Goal: Task Accomplishment & Management: Use online tool/utility

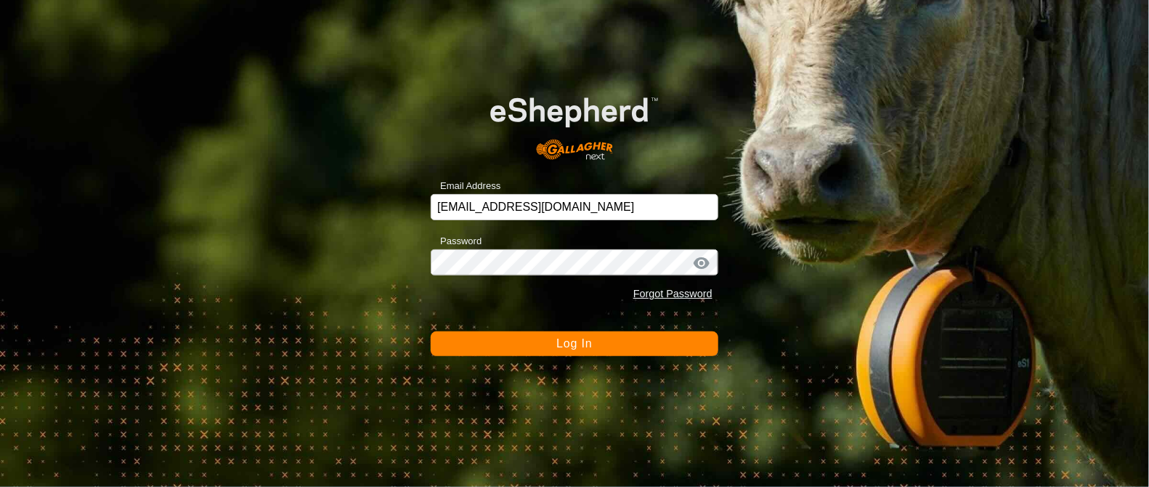
click at [581, 347] on span "Log In" at bounding box center [574, 343] width 36 height 12
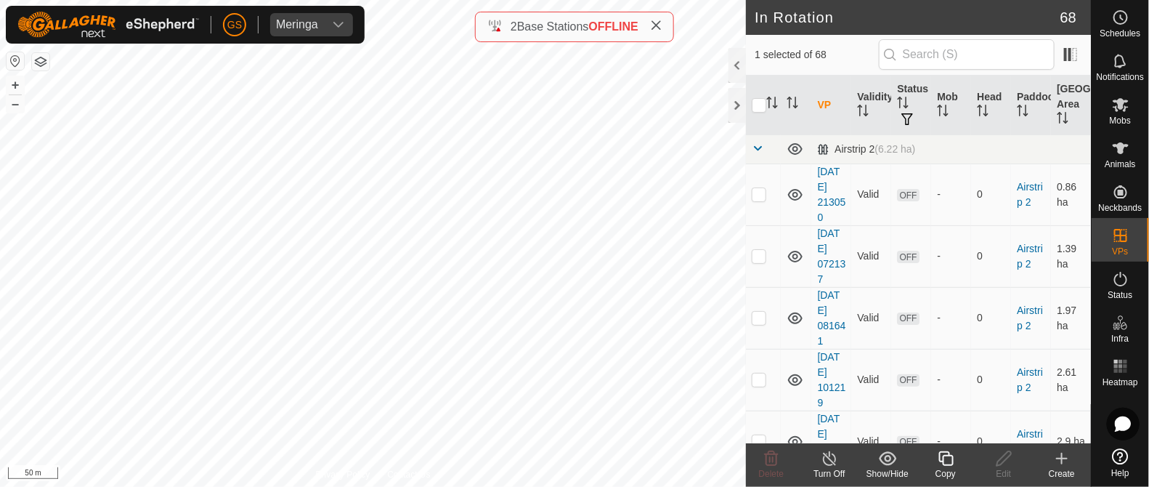
click at [951, 461] on icon at bounding box center [946, 458] width 18 height 17
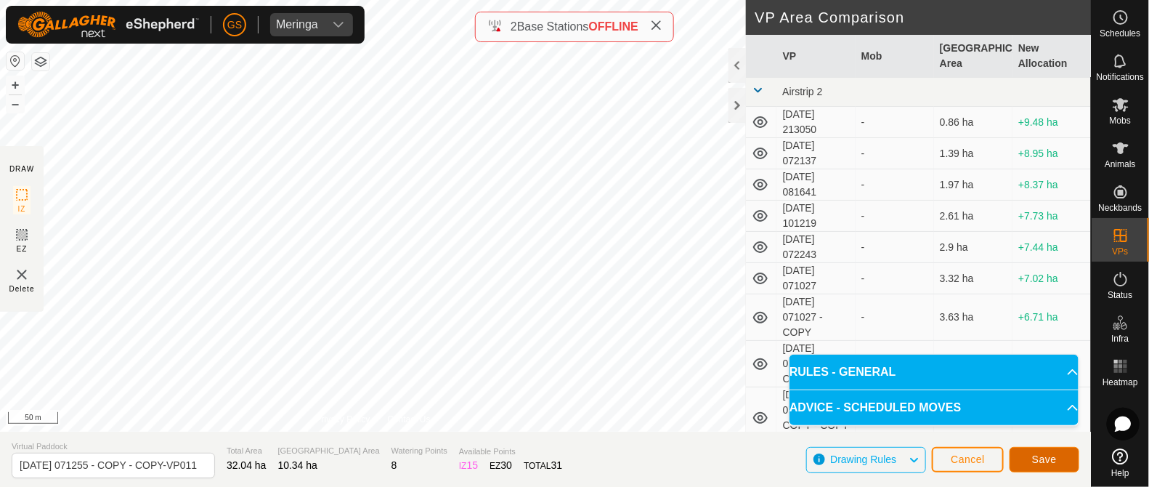
click at [1035, 454] on span "Save" at bounding box center [1044, 459] width 25 height 12
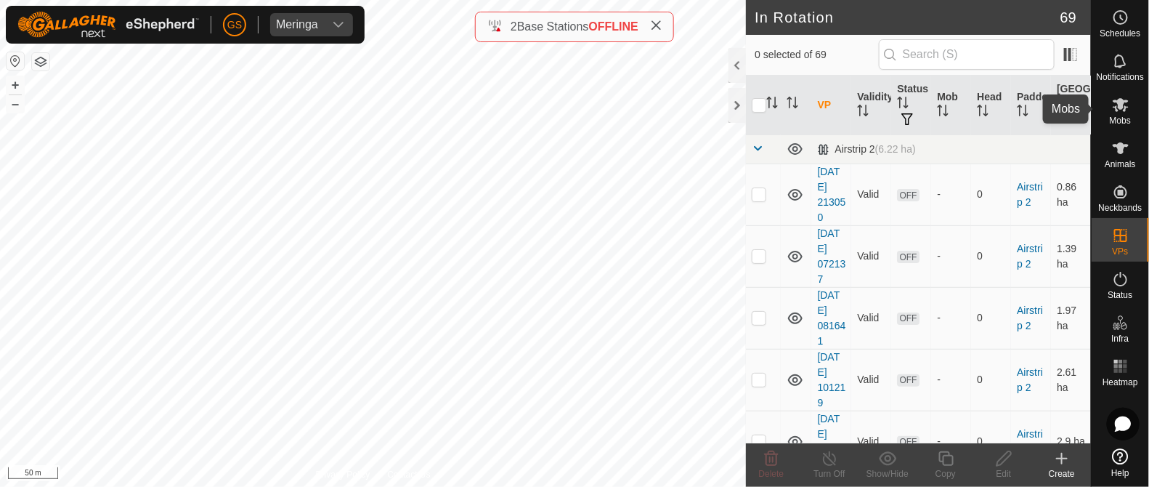
click at [1120, 102] on icon at bounding box center [1121, 105] width 16 height 14
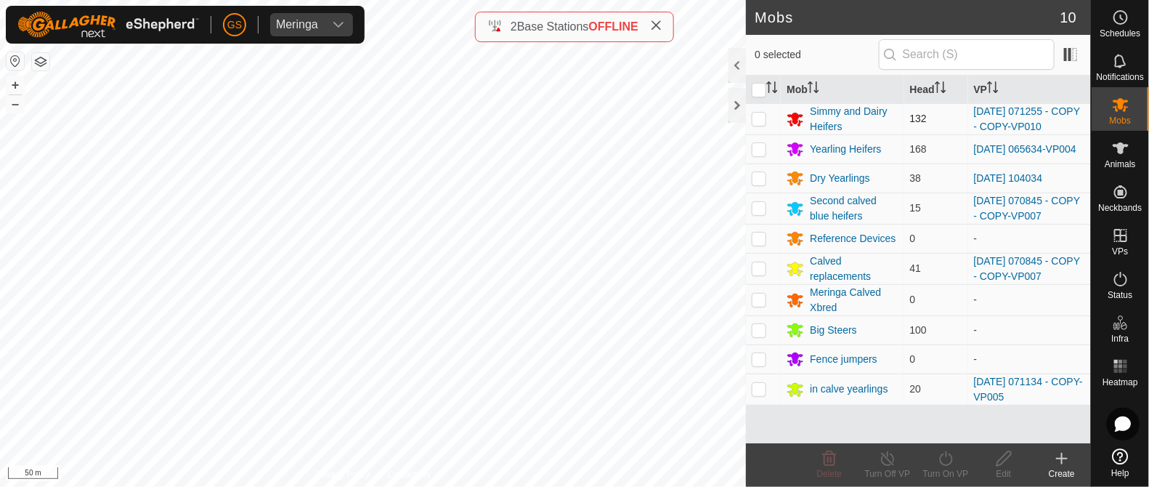
click at [756, 121] on p-checkbox at bounding box center [759, 119] width 15 height 12
checkbox input "true"
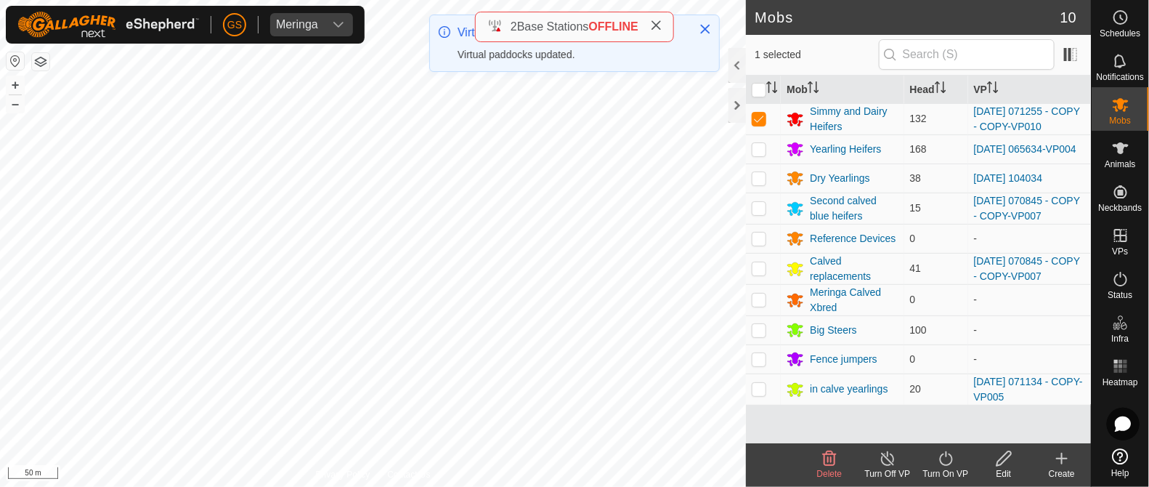
click at [944, 458] on icon at bounding box center [946, 458] width 18 height 17
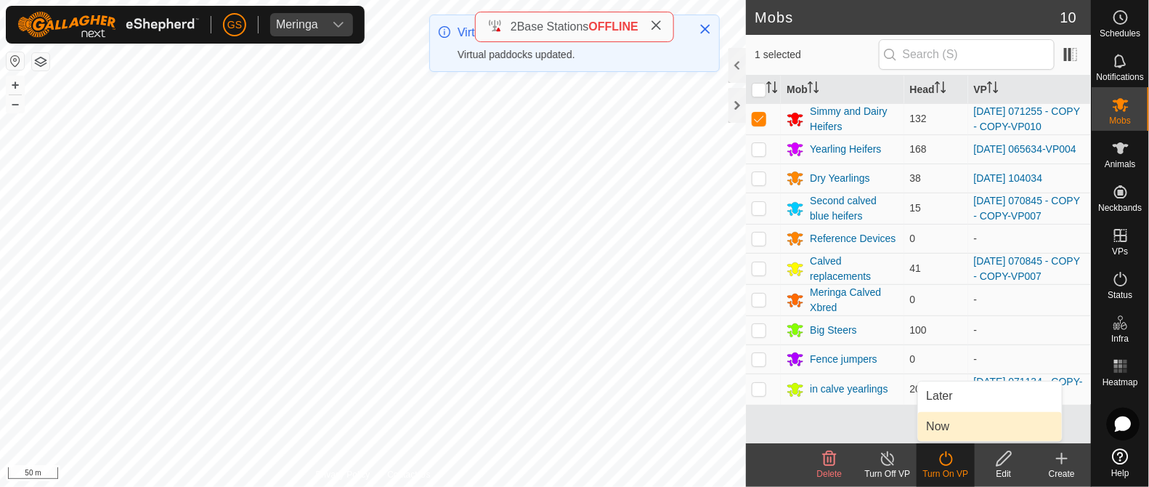
click at [933, 430] on link "Now" at bounding box center [990, 426] width 144 height 29
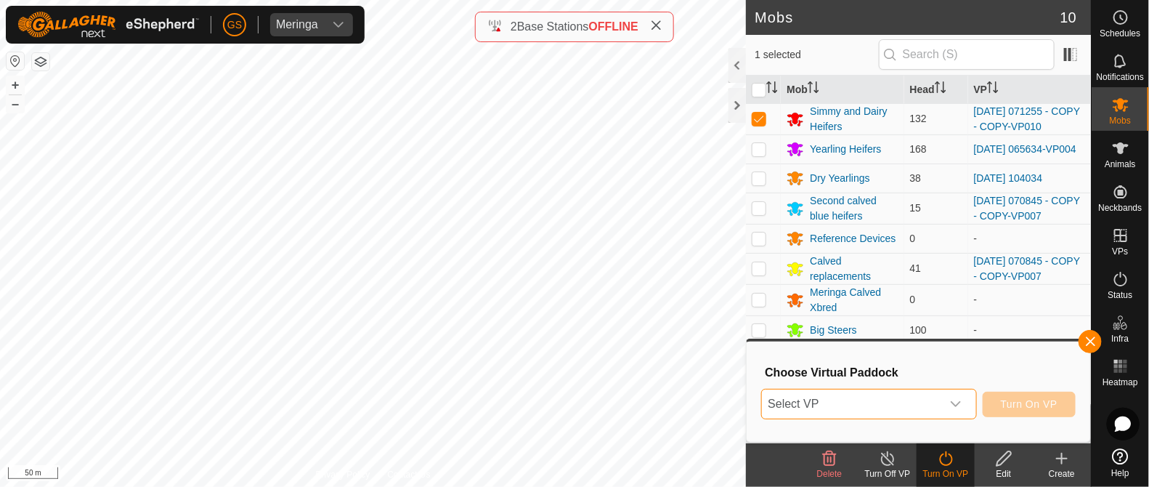
click at [930, 410] on span "Select VP" at bounding box center [851, 403] width 179 height 29
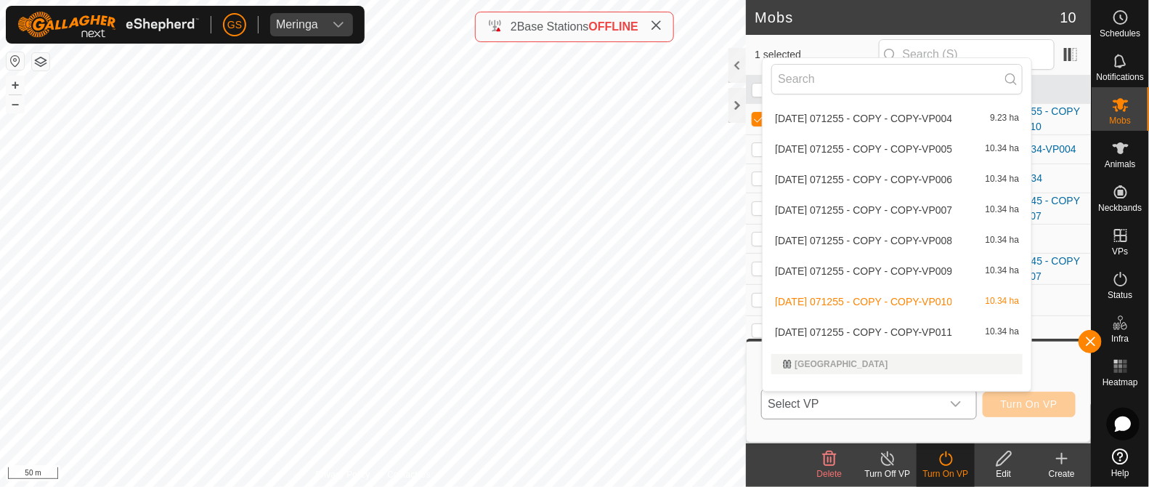
scroll to position [2313, 0]
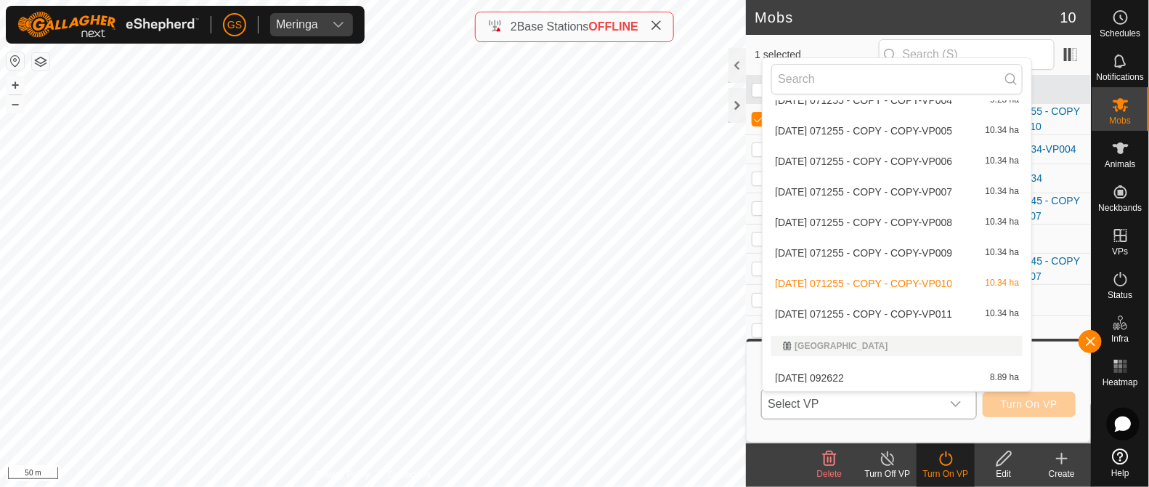
click at [912, 307] on li "[DATE] 071255 - COPY - COPY-VP011 10.34 ha" at bounding box center [897, 313] width 269 height 29
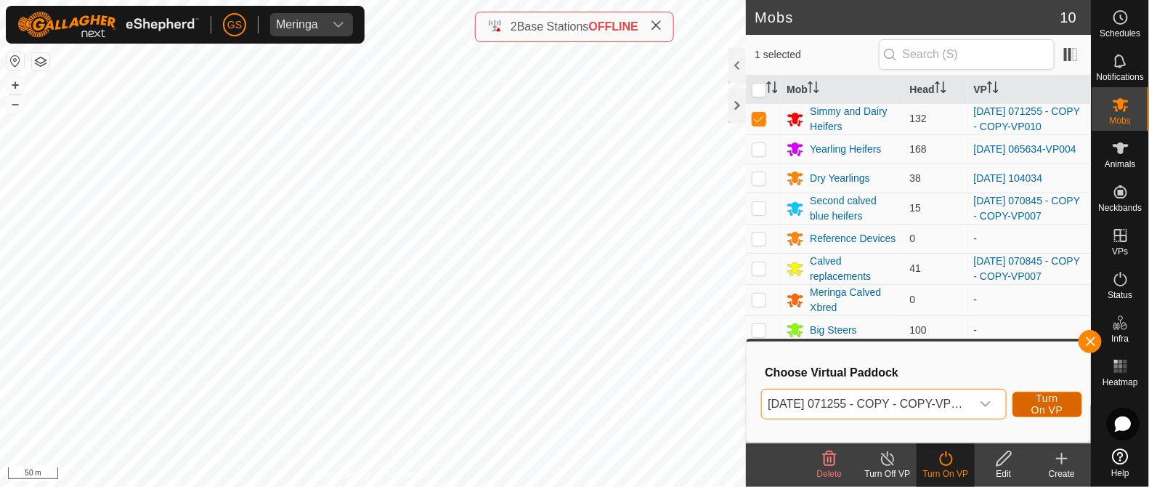
click at [1056, 410] on span "Turn On VP" at bounding box center [1047, 403] width 33 height 23
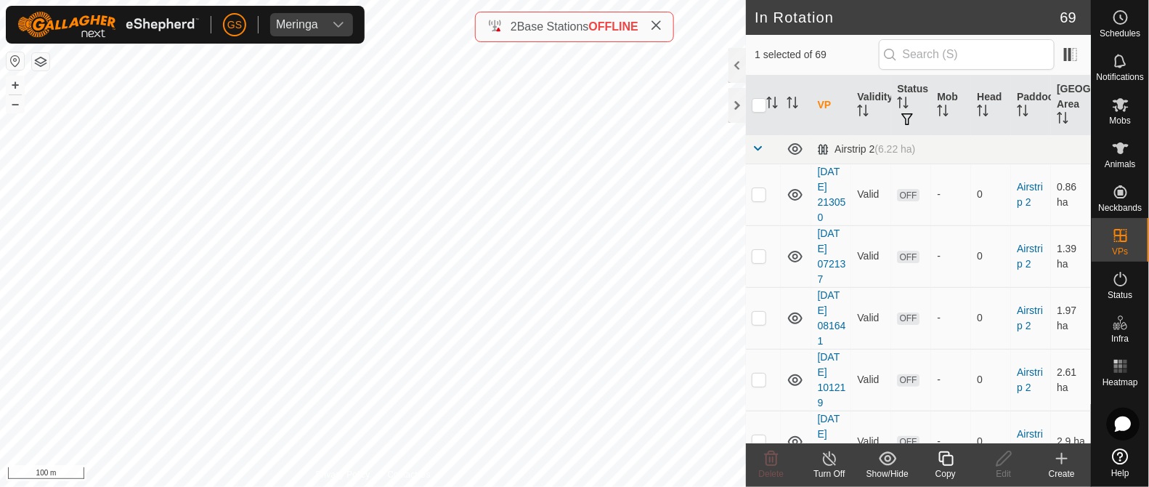
click at [944, 452] on icon at bounding box center [946, 458] width 15 height 15
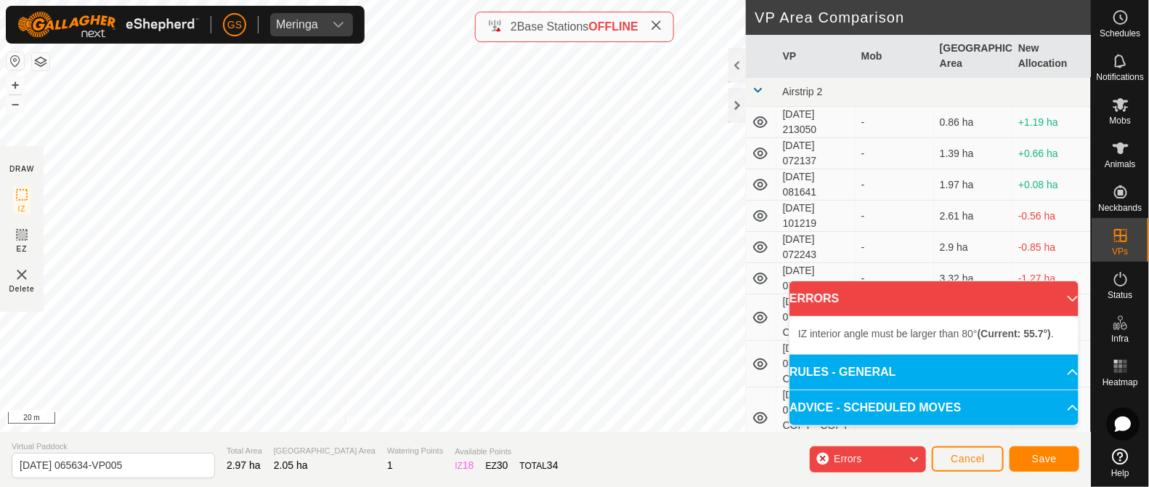
click at [487, 33] on div "DRAW IZ EZ Delete Privacy Policy Contact Us IZ interior angle must be larger th…" at bounding box center [545, 243] width 1091 height 487
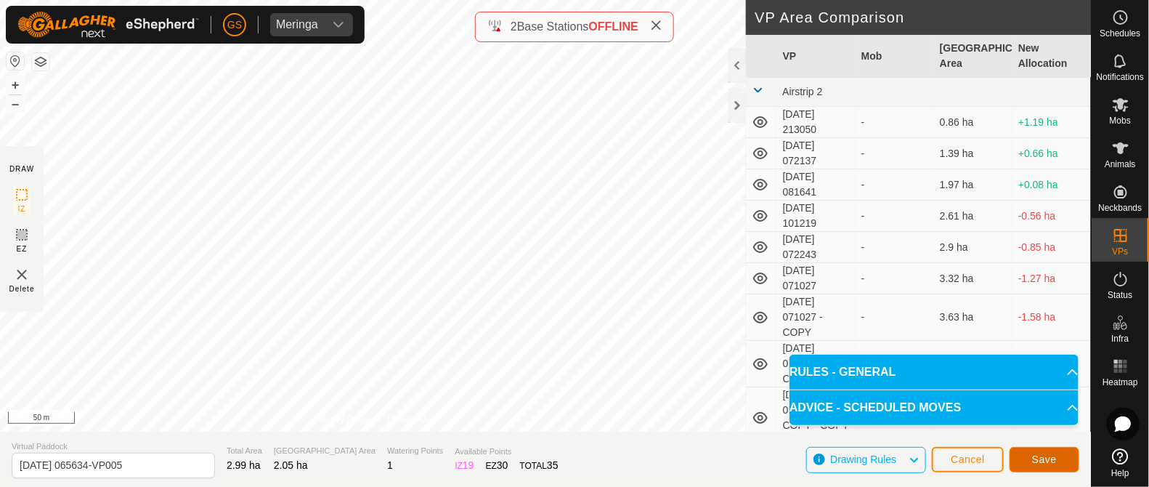
click at [1046, 453] on span "Save" at bounding box center [1044, 459] width 25 height 12
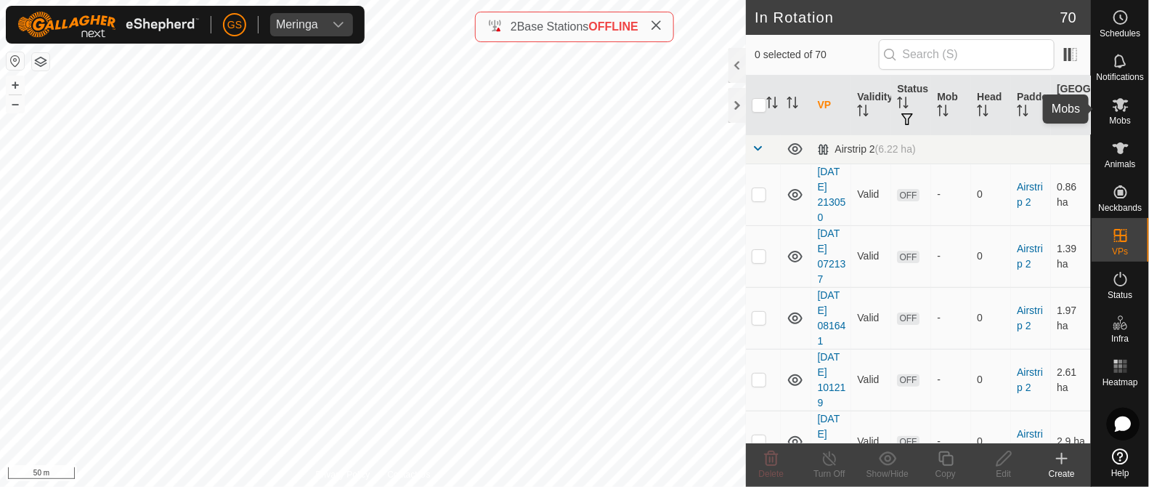
click at [1115, 119] on span "Mobs" at bounding box center [1120, 120] width 21 height 9
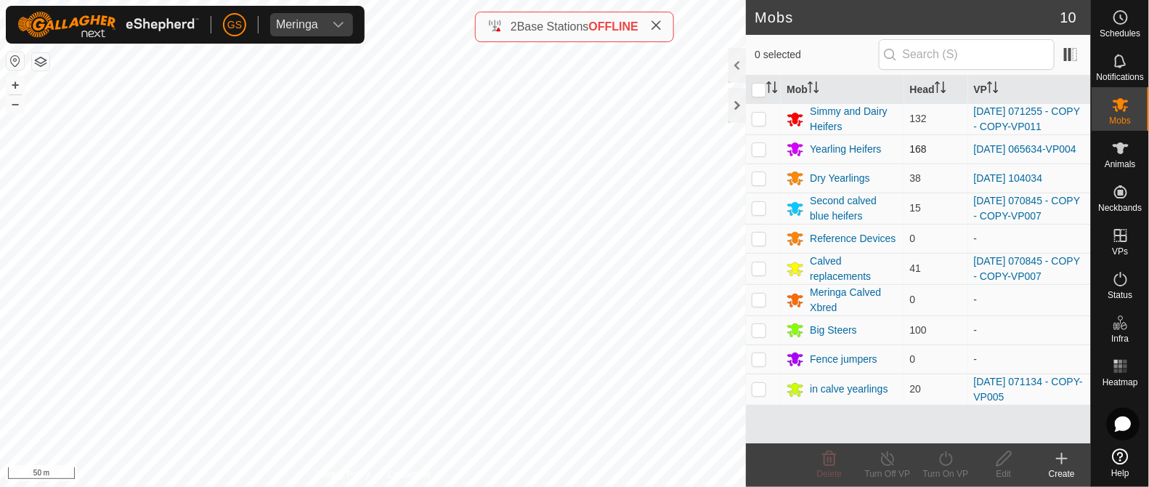
click at [759, 150] on p-checkbox at bounding box center [759, 149] width 15 height 12
checkbox input "true"
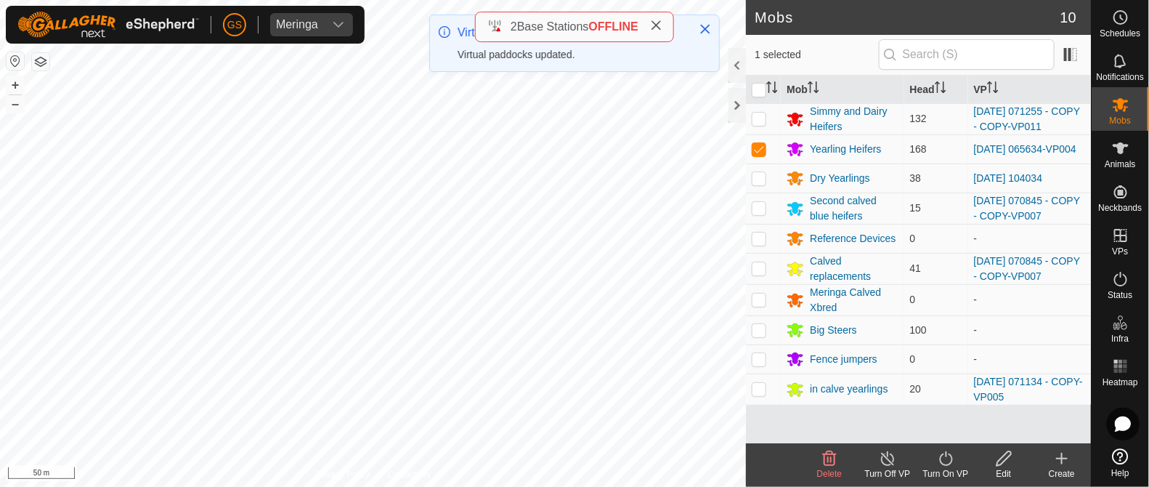
click at [942, 458] on icon at bounding box center [946, 458] width 18 height 17
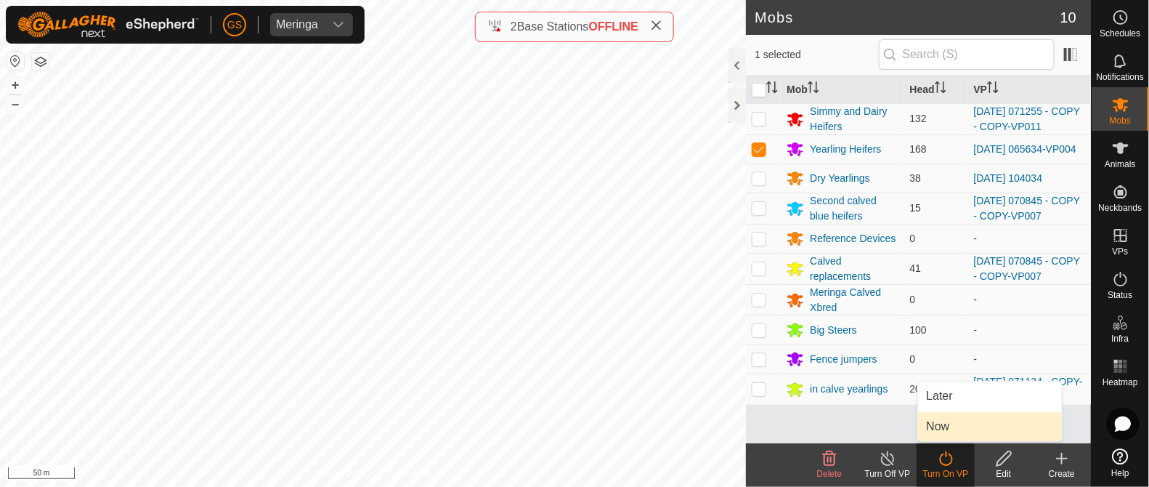
click at [941, 434] on link "Now" at bounding box center [990, 426] width 144 height 29
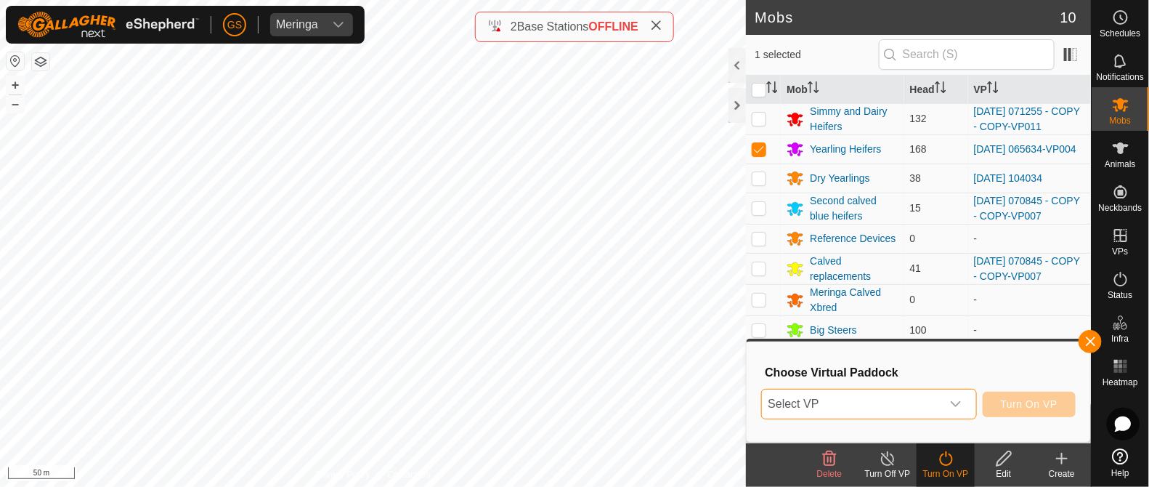
click at [941, 410] on span "Select VP" at bounding box center [851, 403] width 179 height 29
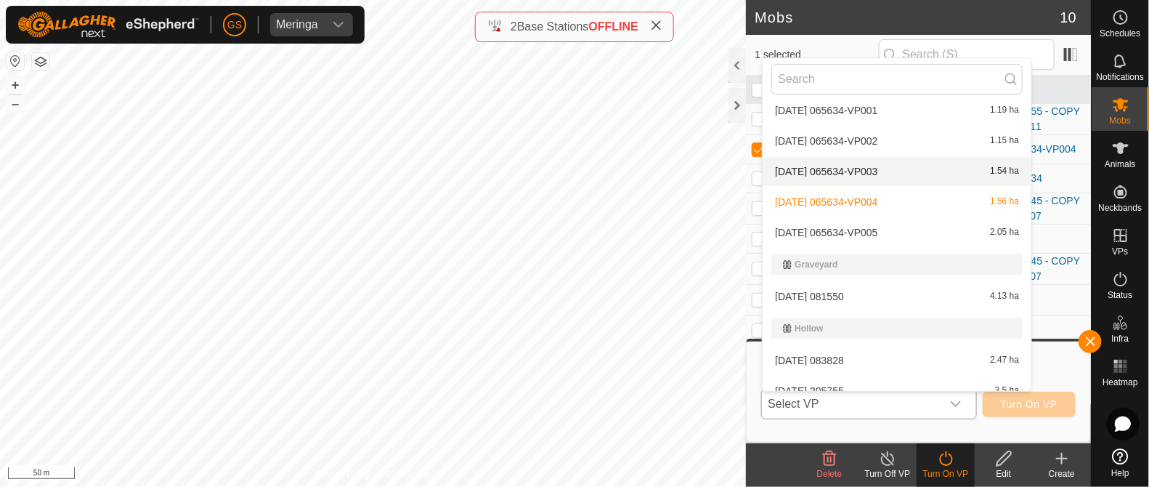
scroll to position [1196, 0]
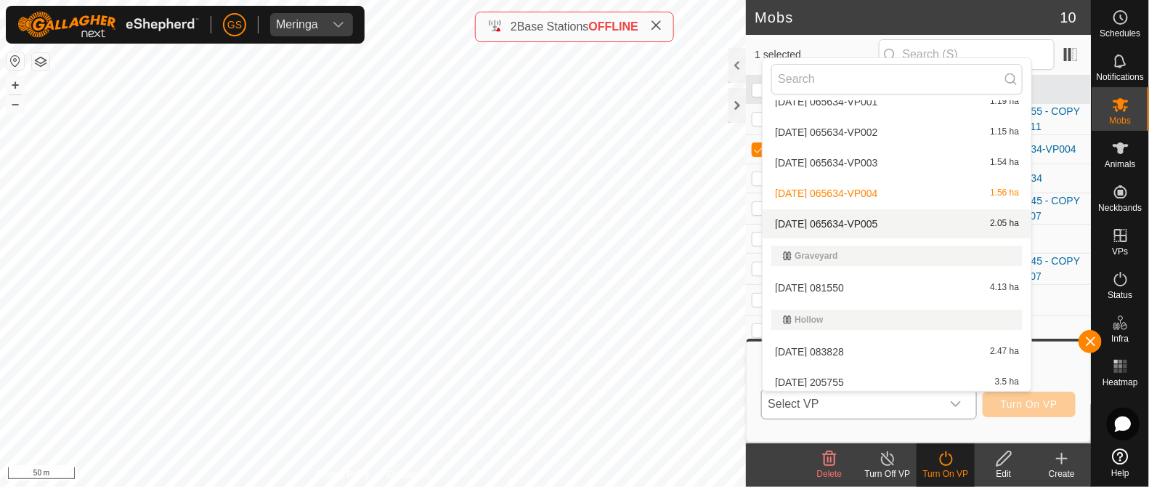
click at [871, 221] on li "[DATE] 065634-VP005 2.05 ha" at bounding box center [897, 223] width 269 height 29
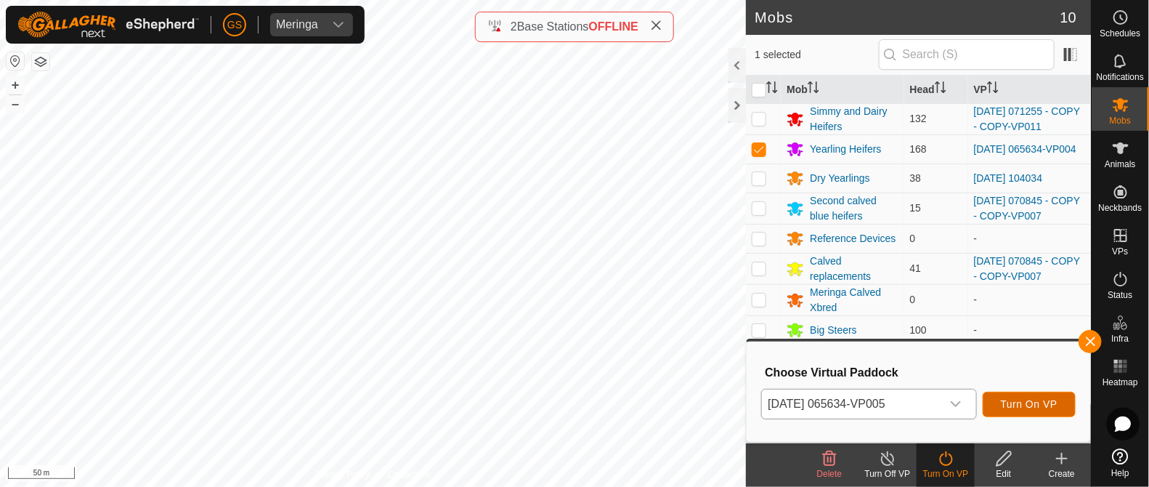
click at [1051, 406] on span "Turn On VP" at bounding box center [1029, 404] width 57 height 12
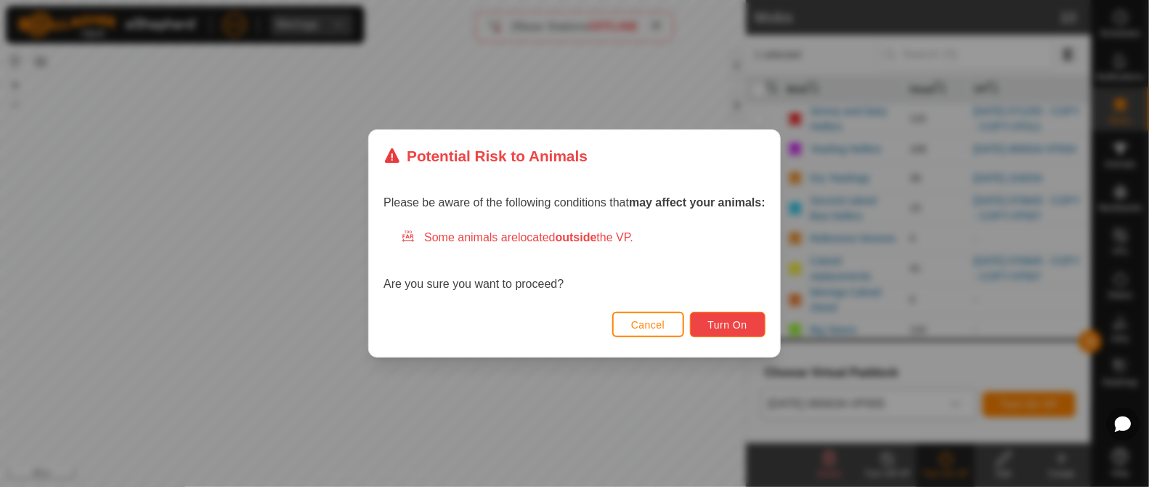
click at [752, 328] on button "Turn On" at bounding box center [728, 324] width 76 height 25
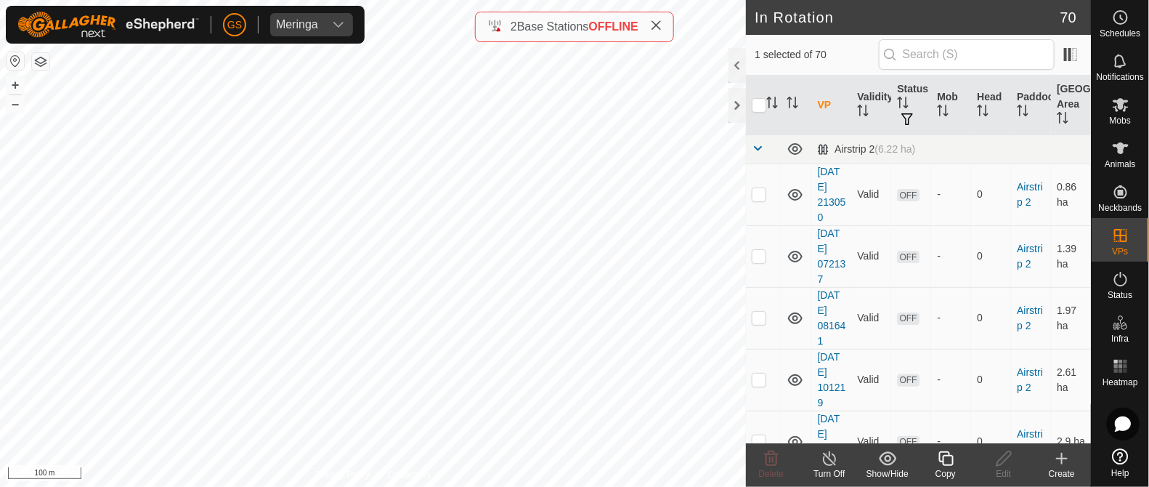
click at [941, 454] on icon at bounding box center [946, 458] width 18 height 17
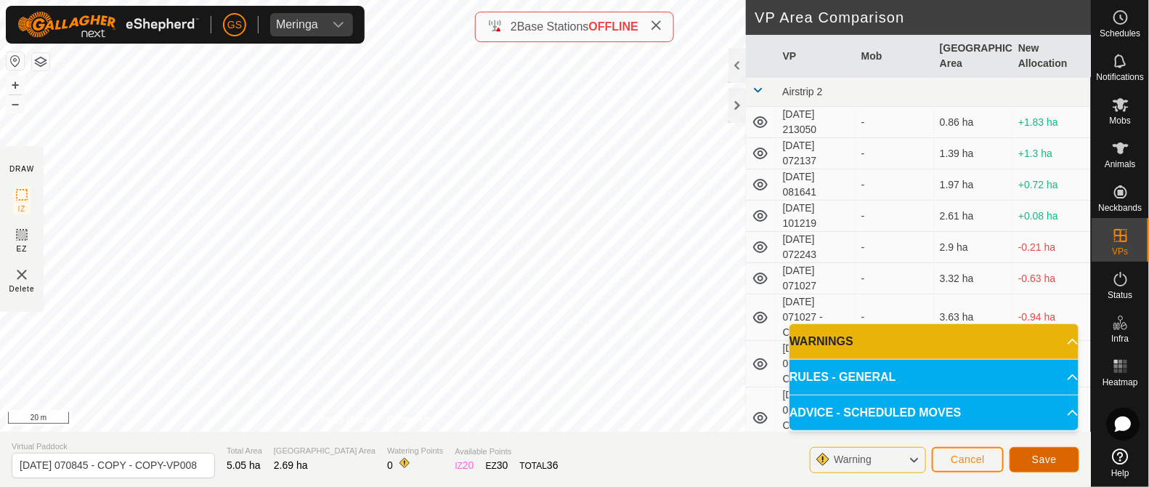
click at [1044, 465] on button "Save" at bounding box center [1045, 459] width 70 height 25
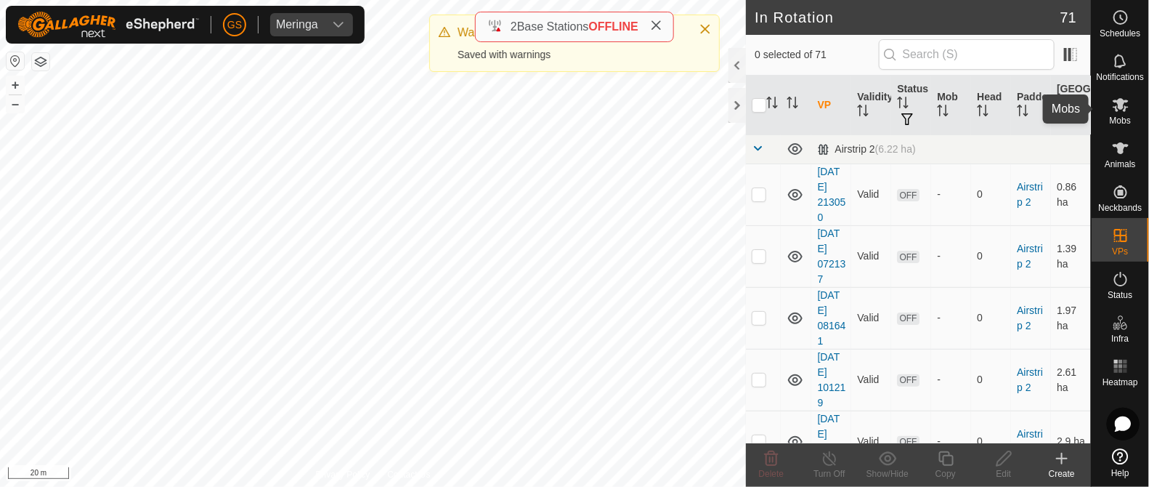
click at [1126, 120] on span "Mobs" at bounding box center [1120, 120] width 21 height 9
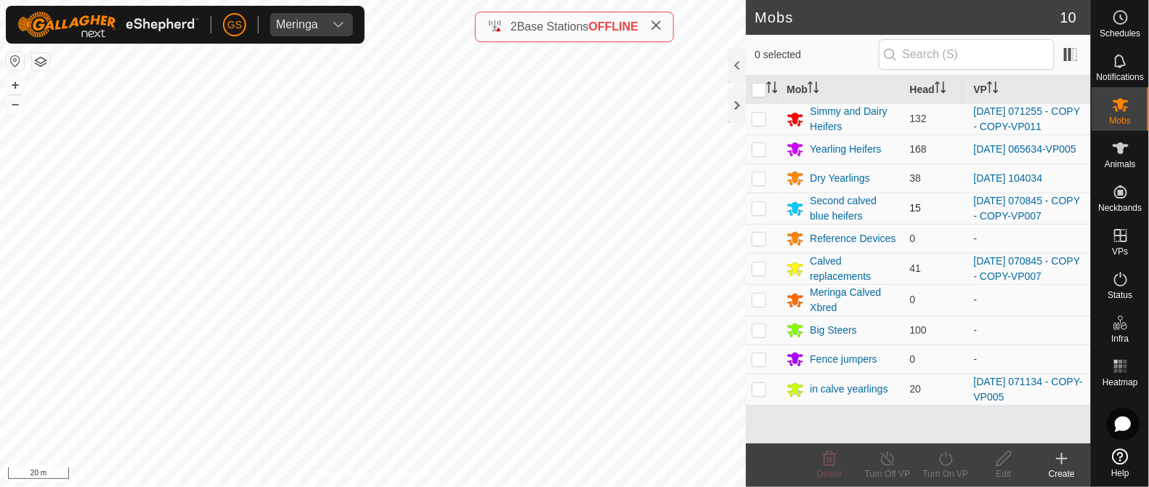
click at [758, 210] on p-checkbox at bounding box center [759, 208] width 15 height 12
checkbox input "true"
click at [757, 270] on p-checkbox at bounding box center [759, 268] width 15 height 12
checkbox input "true"
click at [944, 465] on icon at bounding box center [946, 458] width 18 height 17
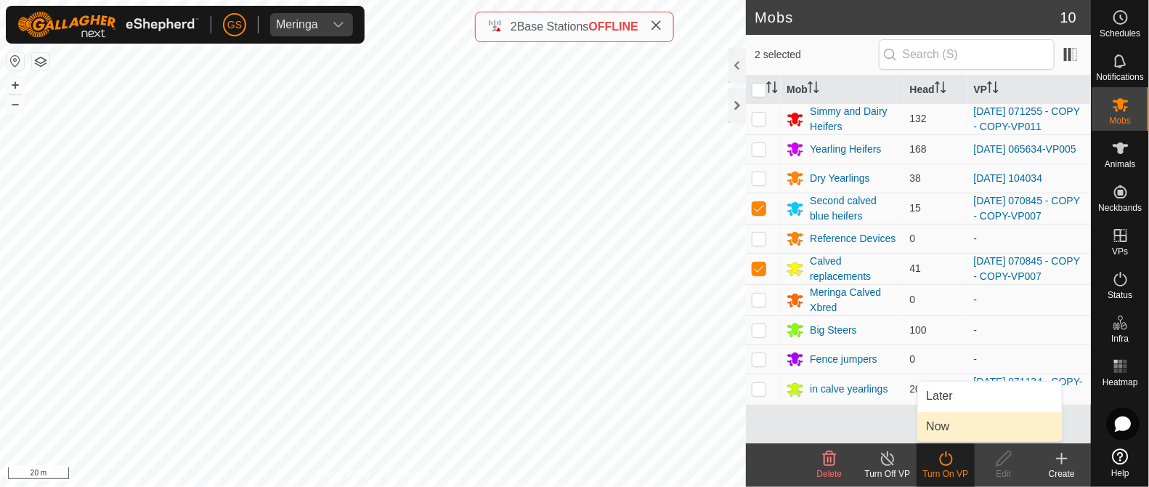
click at [937, 425] on link "Now" at bounding box center [990, 426] width 144 height 29
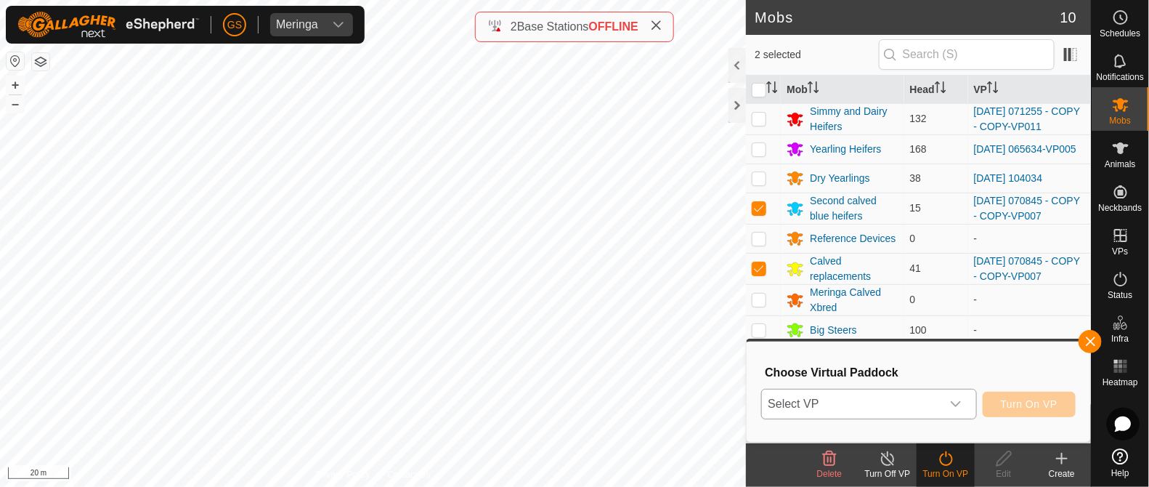
click at [944, 400] on div "dropdown trigger" at bounding box center [955, 403] width 29 height 29
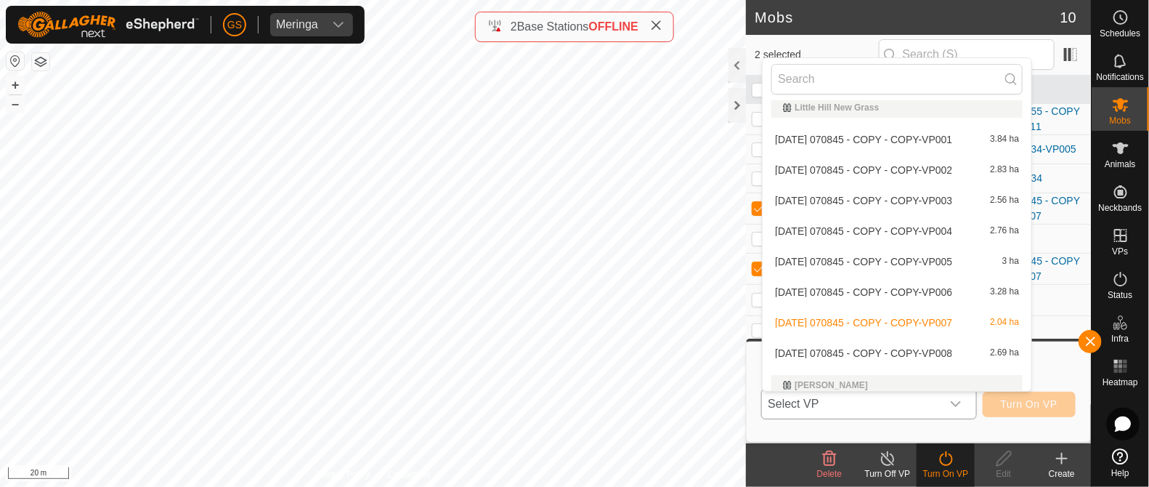
scroll to position [1668, 0]
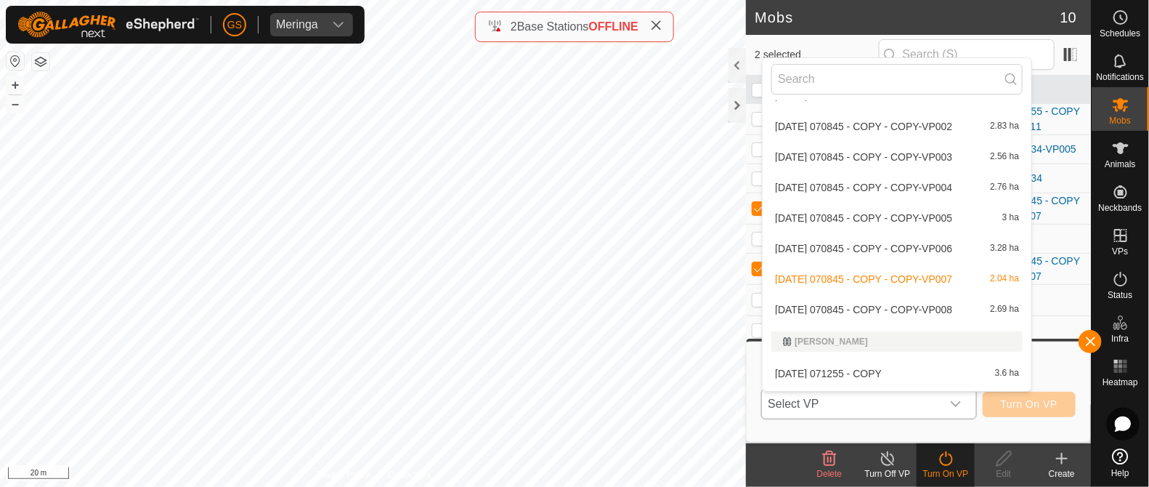
click at [933, 307] on li "[DATE] 070845 - COPY - COPY-VP008 2.69 ha" at bounding box center [897, 309] width 269 height 29
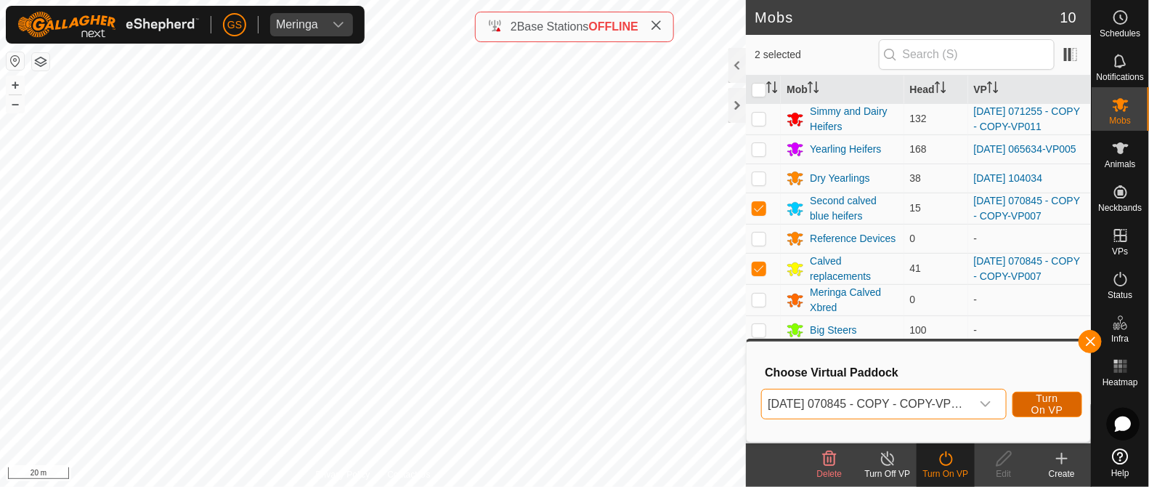
click at [1037, 401] on span "Turn On VP" at bounding box center [1047, 403] width 33 height 23
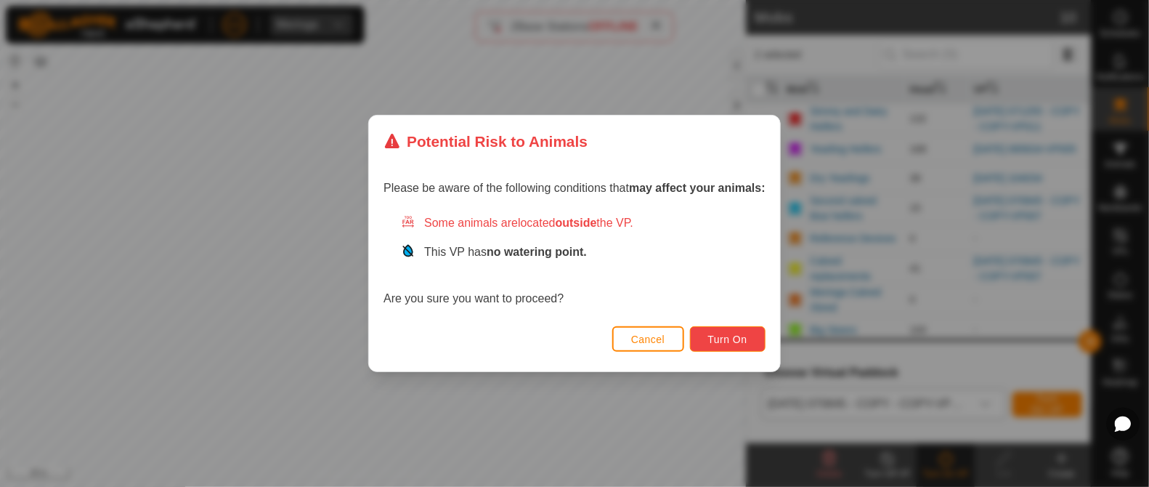
click at [741, 343] on span "Turn On" at bounding box center [727, 339] width 39 height 12
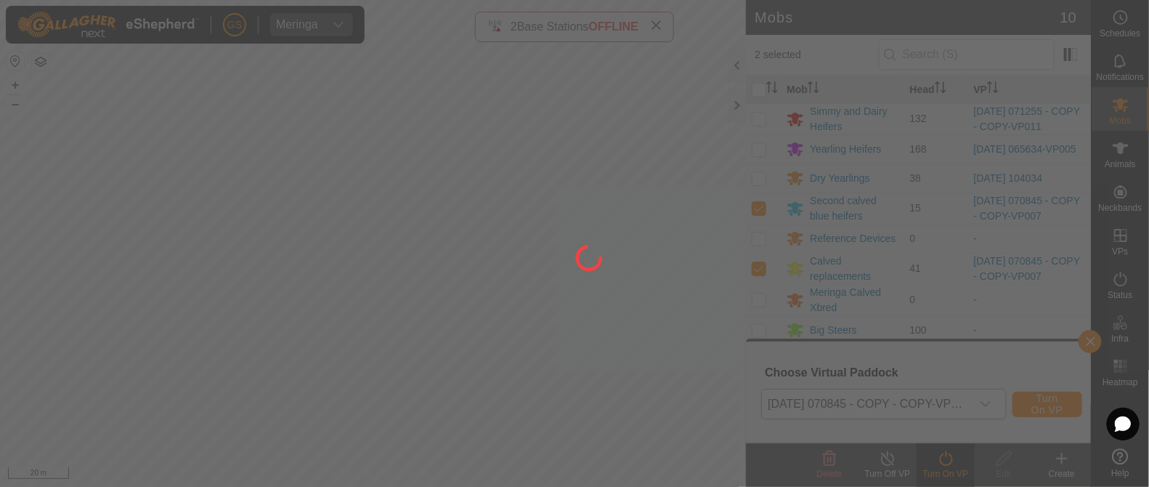
drag, startPoint x: 475, startPoint y: 290, endPoint x: 624, endPoint y: 128, distance: 220.0
click at [571, 359] on div at bounding box center [574, 243] width 1149 height 487
